Goal: Information Seeking & Learning: Compare options

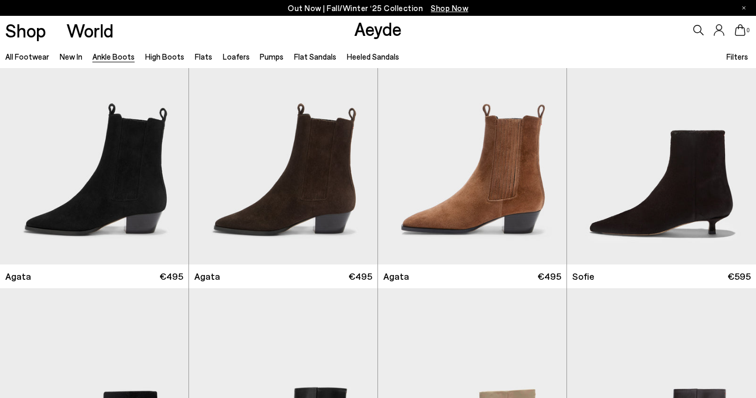
scroll to position [563, 0]
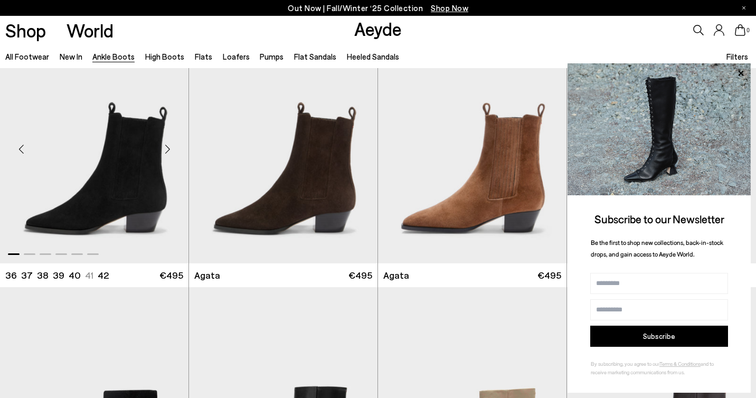
click at [169, 149] on div "Next slide" at bounding box center [167, 150] width 32 height 32
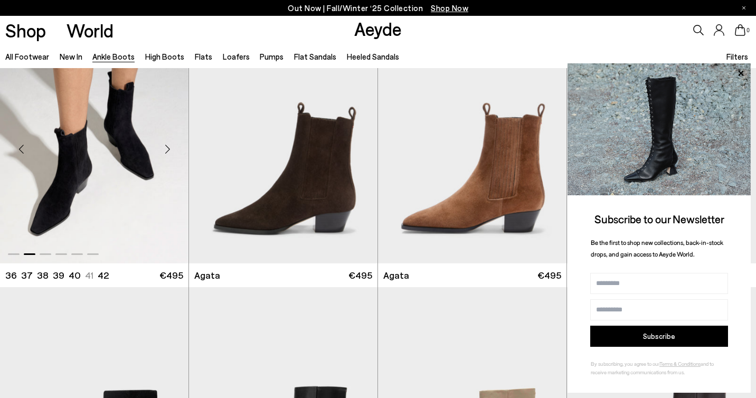
click at [169, 149] on div "Next slide" at bounding box center [167, 150] width 32 height 32
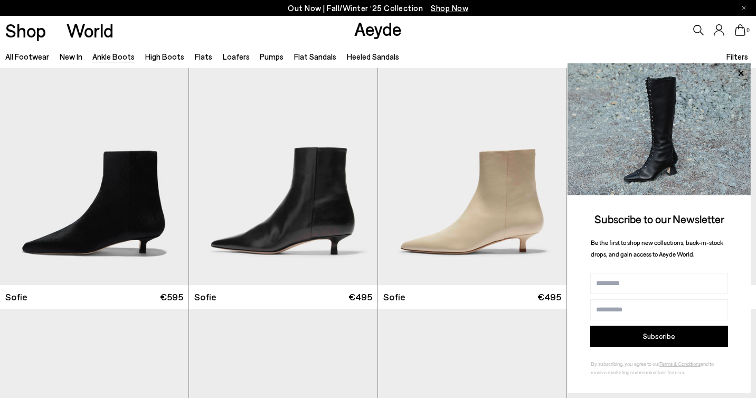
scroll to position [819, 0]
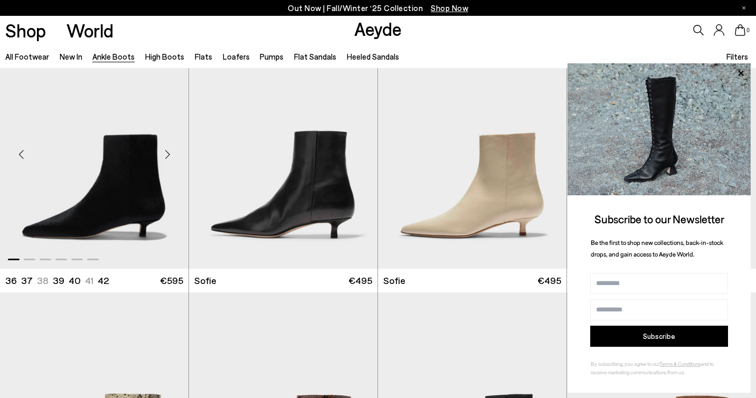
click at [163, 154] on div "Next slide" at bounding box center [167, 154] width 32 height 32
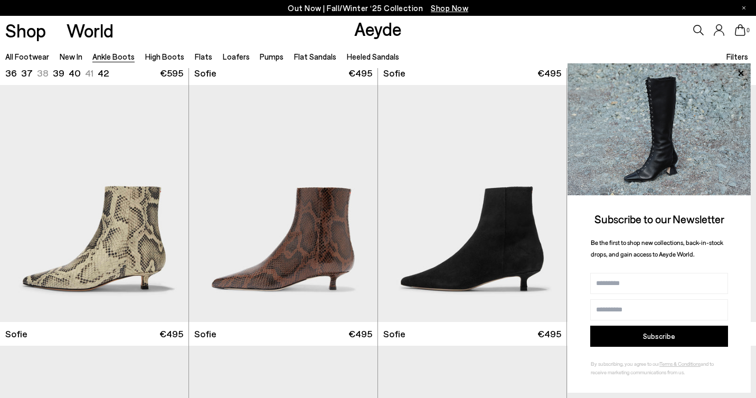
scroll to position [1027, 0]
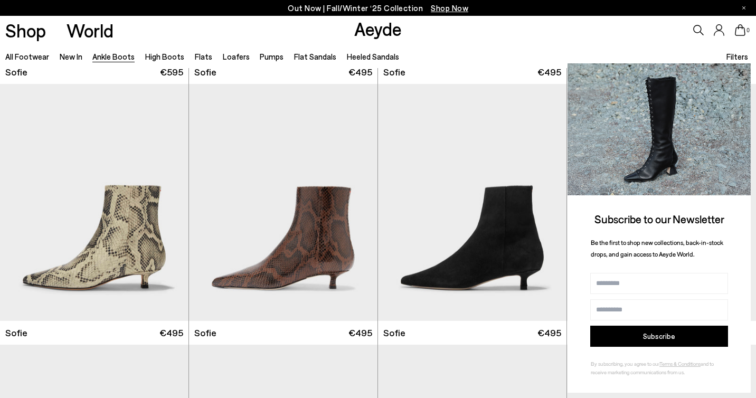
click at [743, 74] on icon at bounding box center [741, 74] width 14 height 14
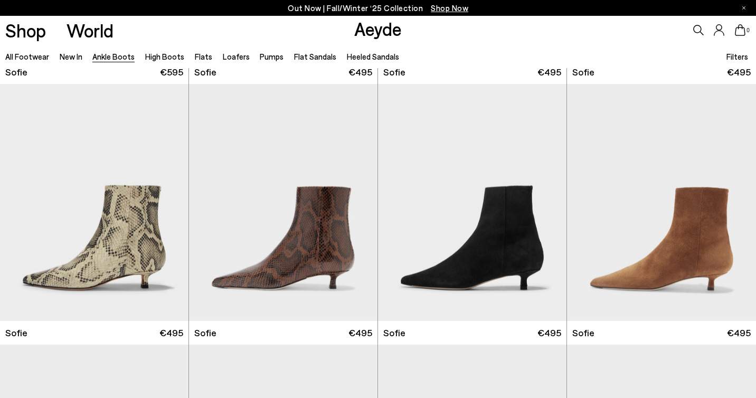
click at [743, 74] on span "€495" at bounding box center [739, 71] width 24 height 13
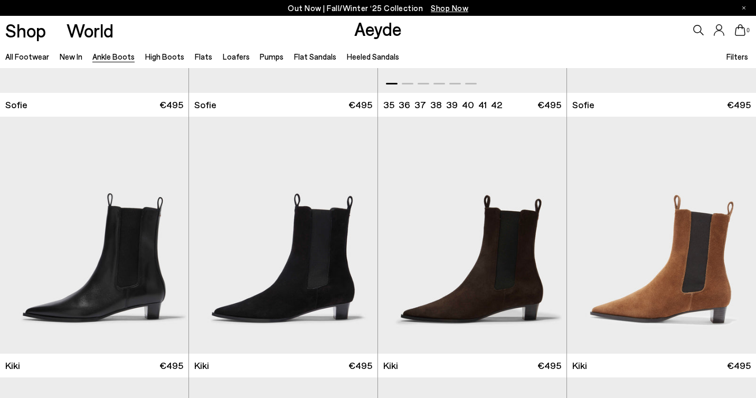
scroll to position [1256, 0]
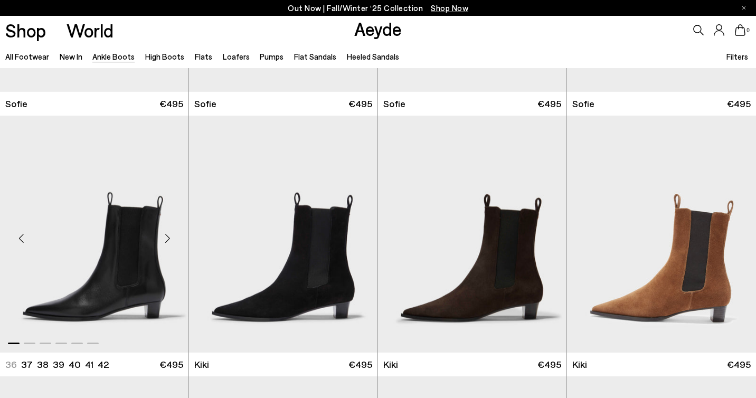
click at [164, 235] on div "Next slide" at bounding box center [167, 238] width 32 height 32
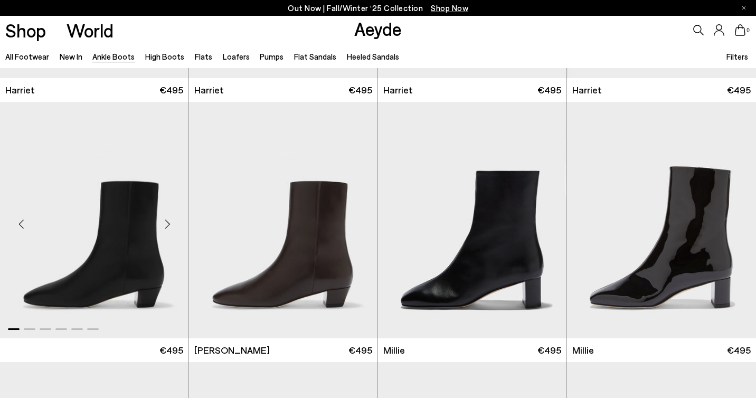
scroll to position [1793, 0]
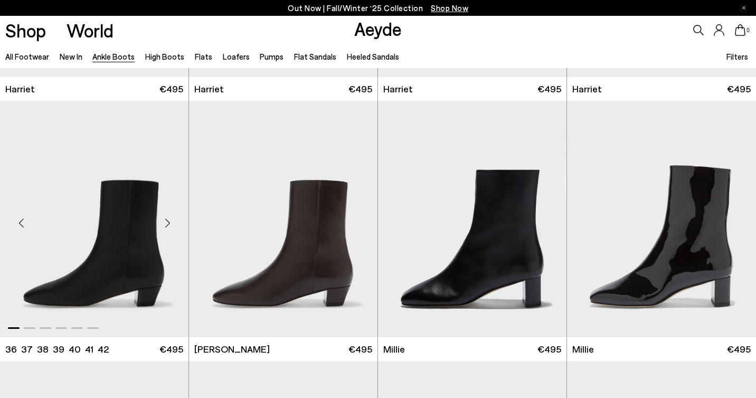
click at [172, 223] on div "Next slide" at bounding box center [167, 223] width 32 height 32
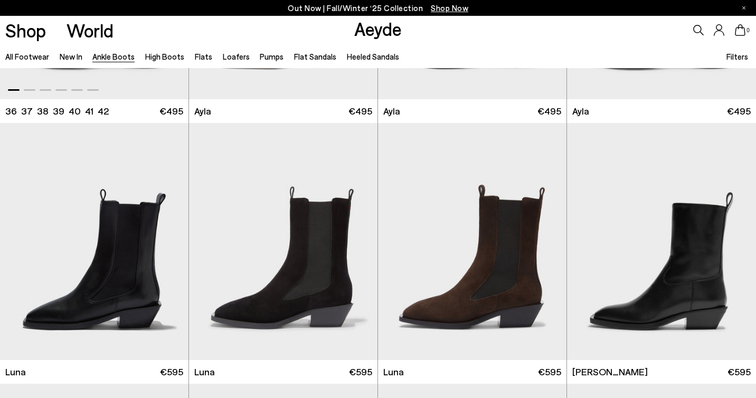
scroll to position [3074, 0]
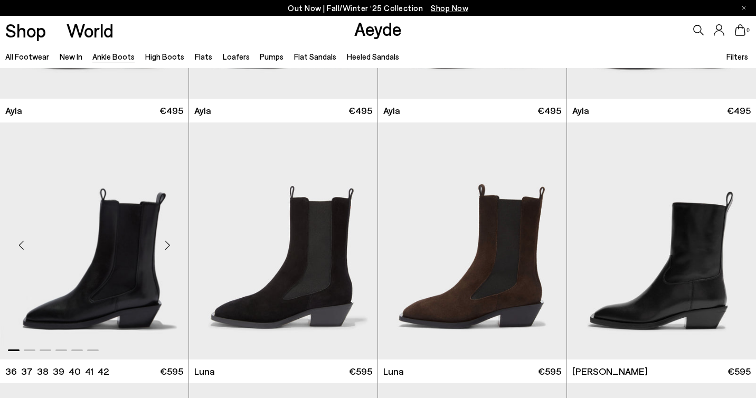
click at [167, 240] on div "Next slide" at bounding box center [167, 245] width 32 height 32
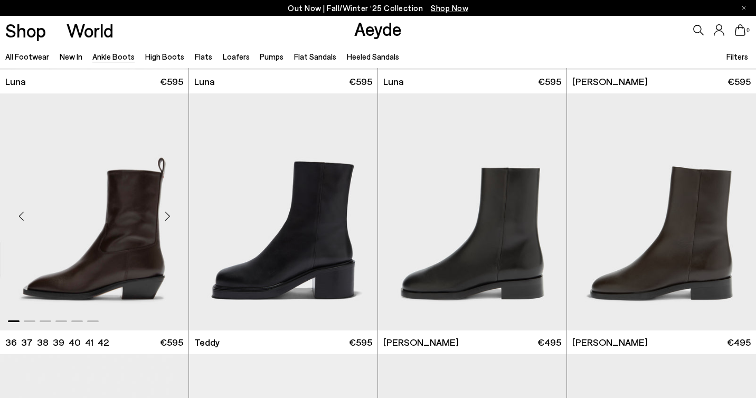
scroll to position [3366, 0]
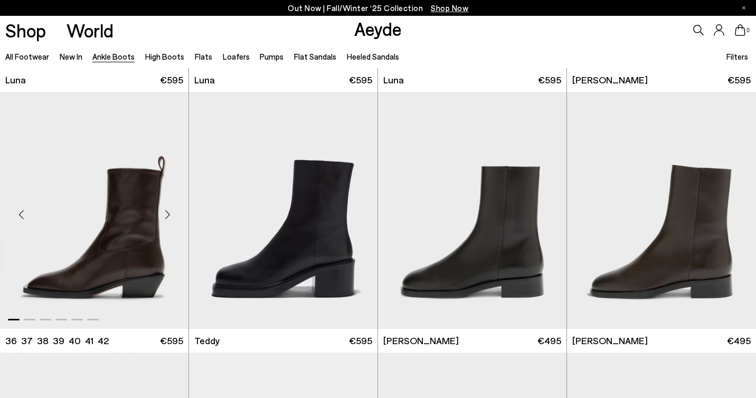
click at [169, 211] on div "Next slide" at bounding box center [167, 214] width 32 height 32
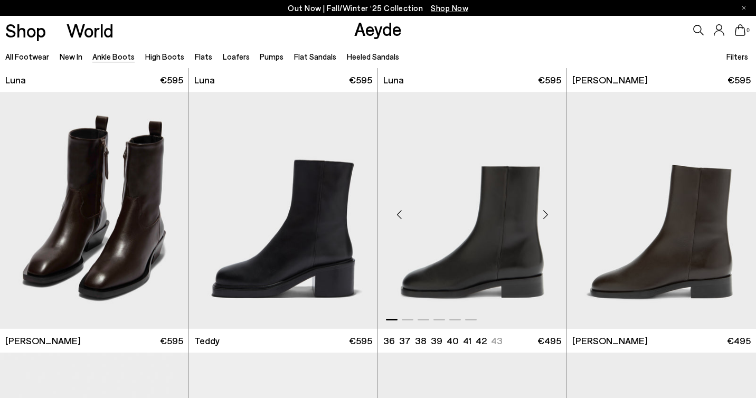
click at [548, 216] on div "Next slide" at bounding box center [545, 214] width 32 height 32
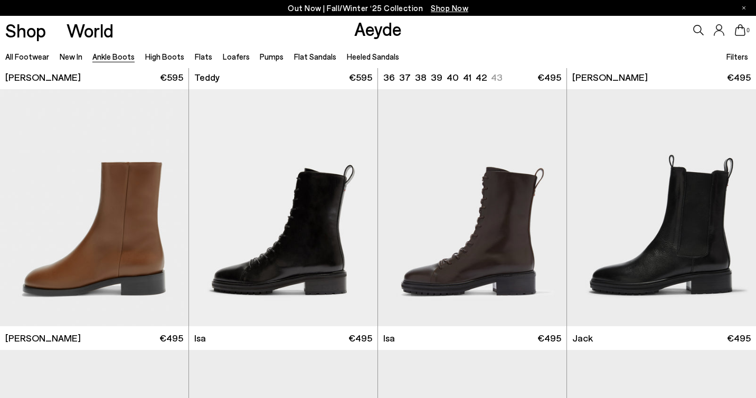
scroll to position [3632, 0]
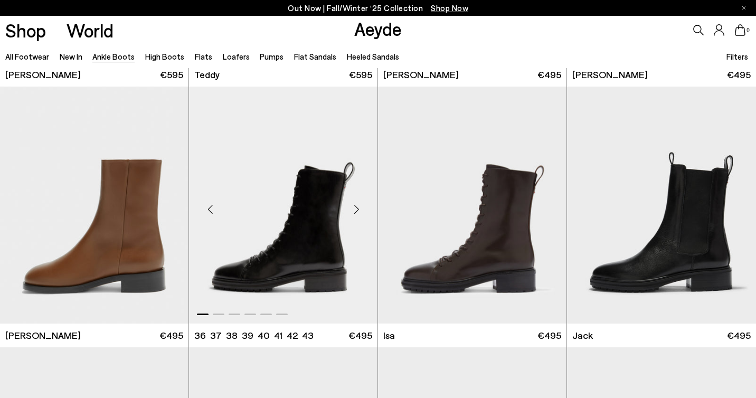
click at [353, 208] on div "Next slide" at bounding box center [356, 209] width 32 height 32
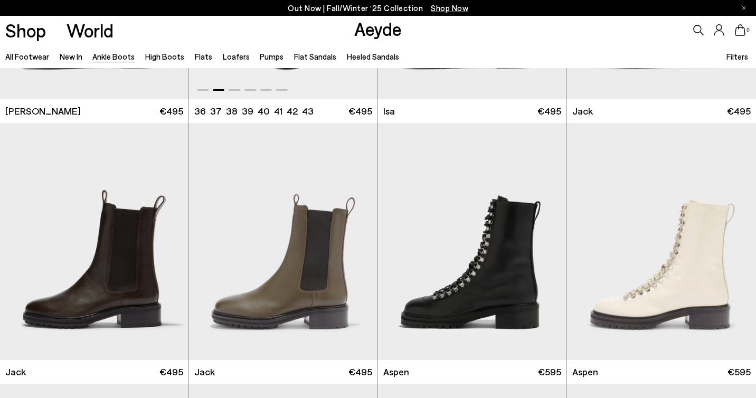
scroll to position [3857, 0]
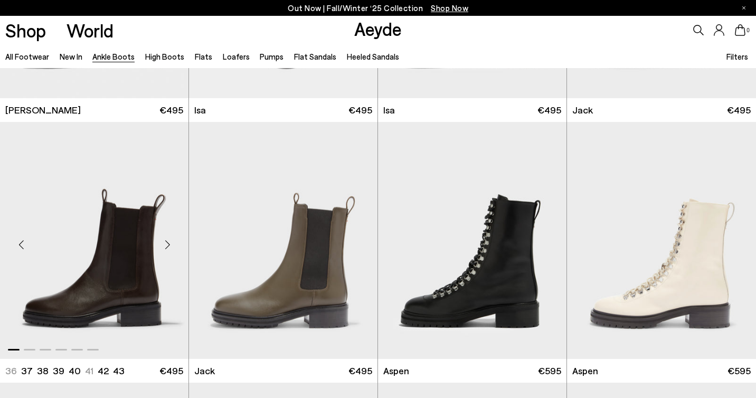
click at [166, 243] on div "Next slide" at bounding box center [167, 245] width 32 height 32
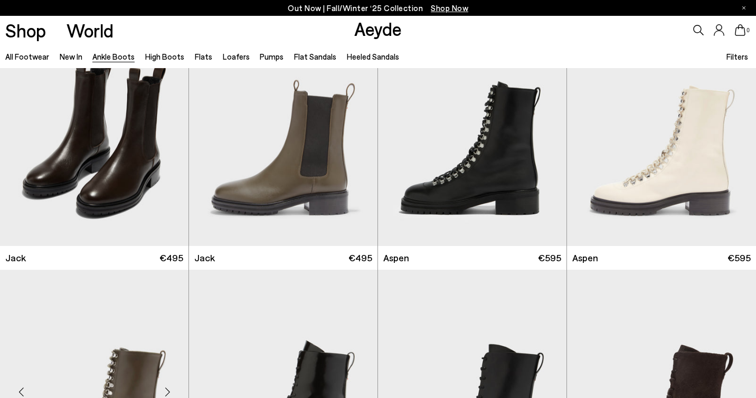
scroll to position [3910, 0]
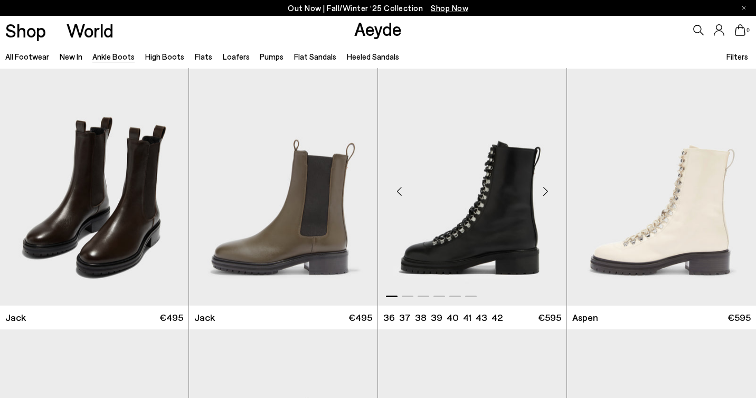
click at [546, 191] on div "Next slide" at bounding box center [545, 191] width 32 height 32
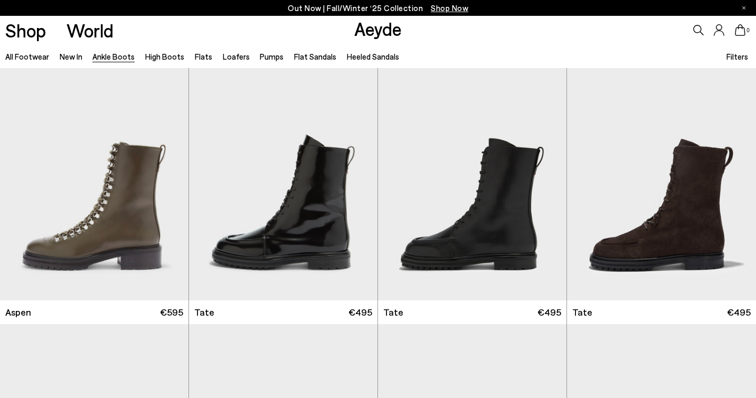
scroll to position [4176, 0]
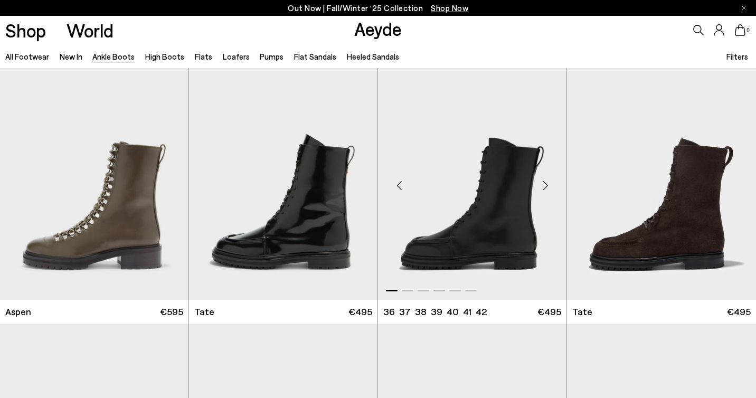
click at [547, 182] on div "Next slide" at bounding box center [545, 186] width 32 height 32
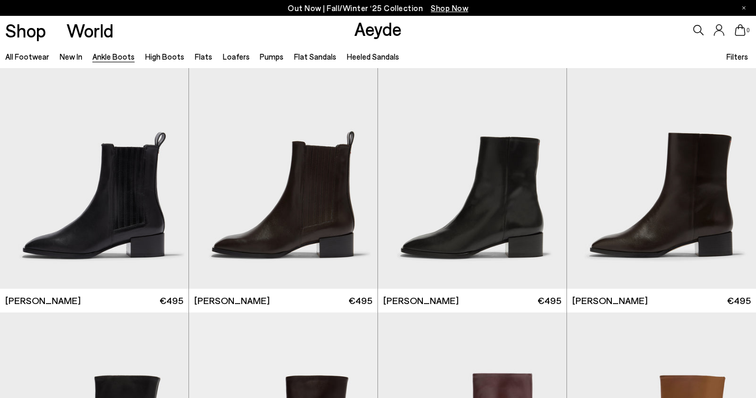
scroll to position [4450, 0]
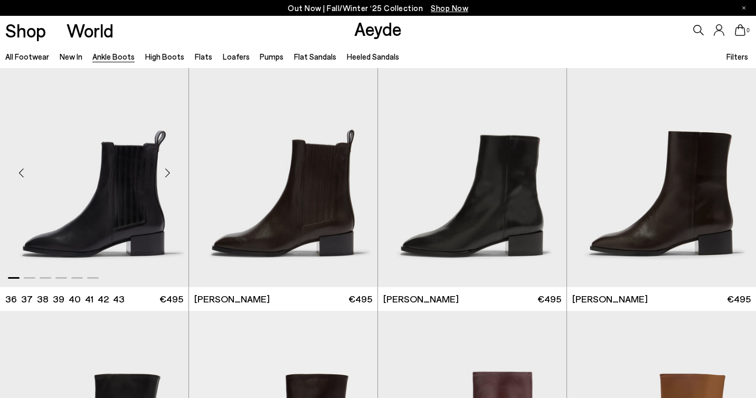
click at [167, 173] on div "Next slide" at bounding box center [167, 173] width 32 height 32
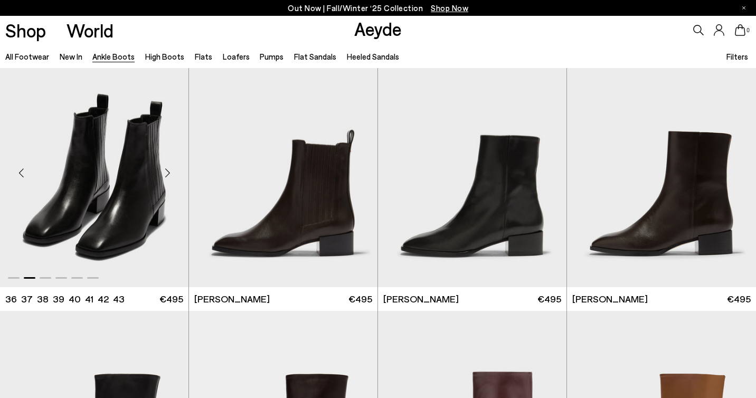
click at [167, 173] on div "Next slide" at bounding box center [167, 173] width 32 height 32
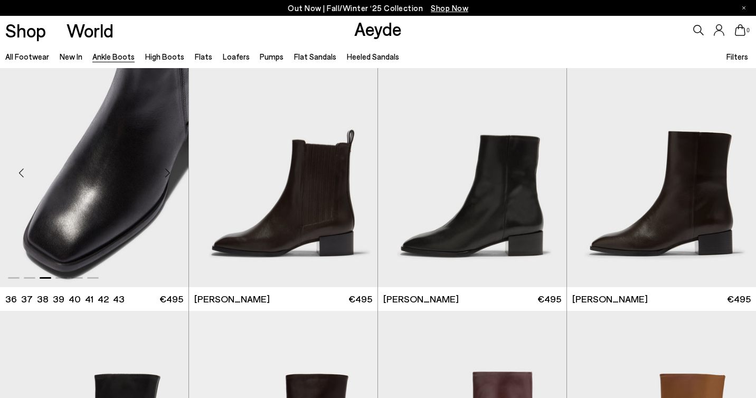
click at [167, 173] on div "Next slide" at bounding box center [167, 173] width 32 height 32
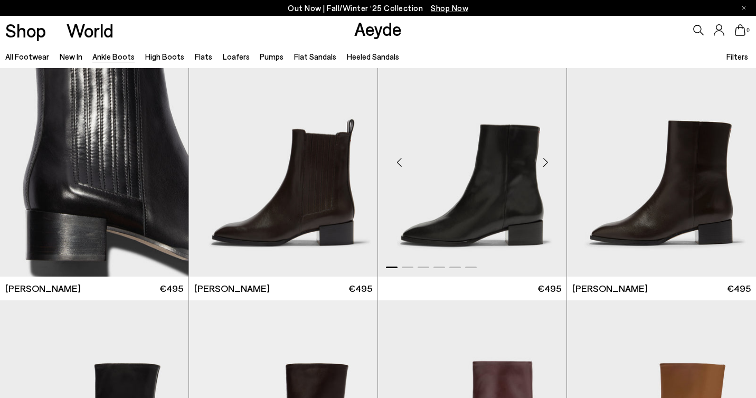
scroll to position [4456, 0]
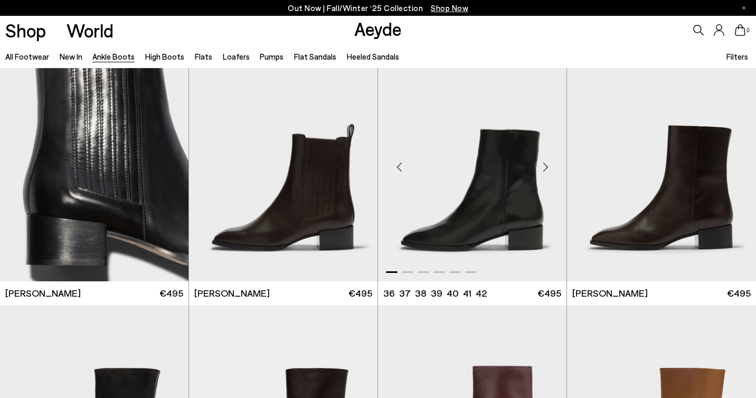
click at [539, 162] on div "Next slide" at bounding box center [545, 167] width 32 height 32
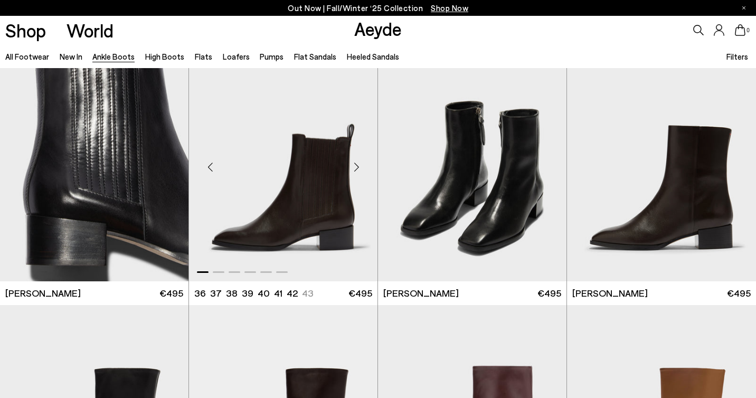
click at [355, 167] on div "Next slide" at bounding box center [356, 167] width 32 height 32
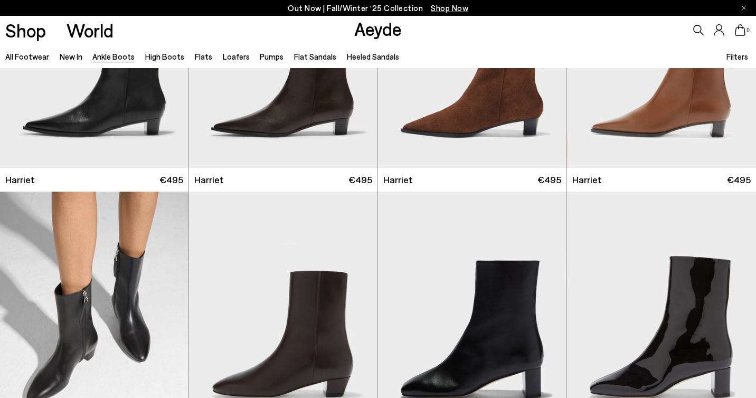
scroll to position [1102, 0]
